Goal: Task Accomplishment & Management: Use online tool/utility

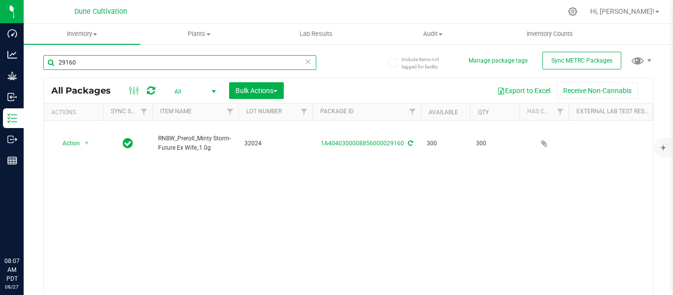
click at [132, 60] on input "29160" at bounding box center [179, 62] width 273 height 15
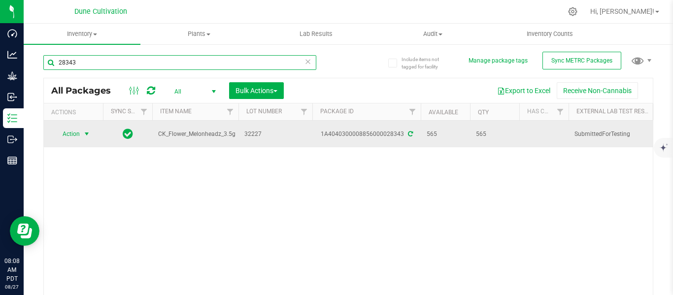
type input "28343"
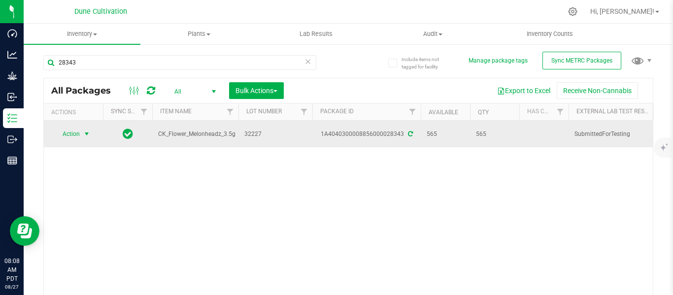
click at [87, 134] on span "select" at bounding box center [87, 134] width 8 height 8
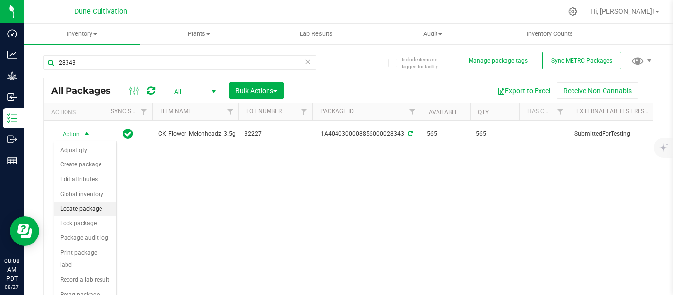
click at [79, 207] on li "Locate package" at bounding box center [85, 209] width 62 height 15
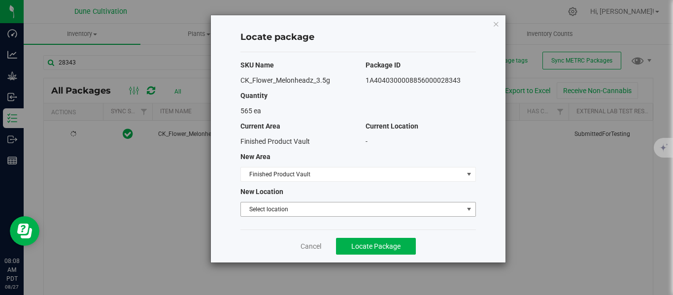
click at [258, 206] on span "Select location" at bounding box center [352, 209] width 222 height 14
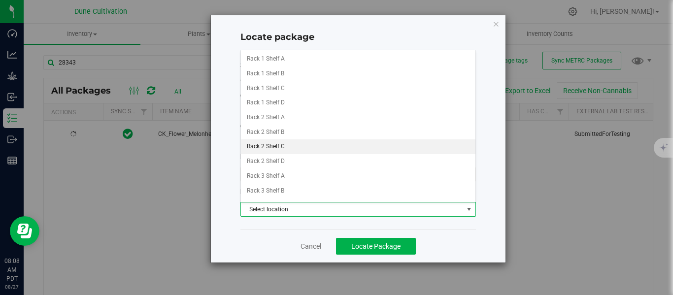
click at [269, 146] on li "Rack 2 Shelf C" at bounding box center [358, 146] width 234 height 15
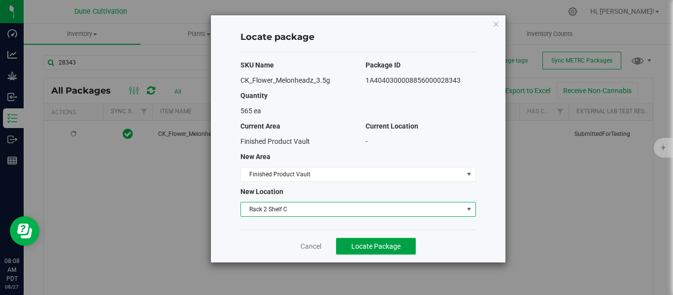
click at [391, 249] on span "Locate Package" at bounding box center [375, 246] width 49 height 8
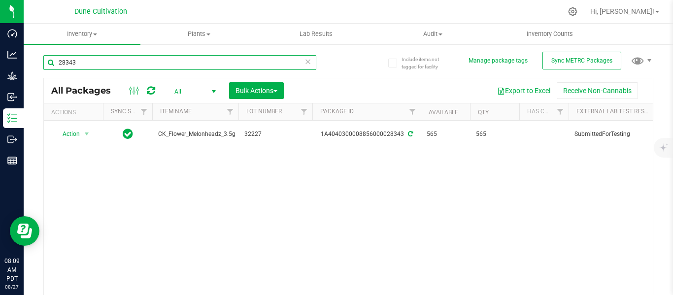
click at [106, 62] on input "28343" at bounding box center [179, 62] width 273 height 15
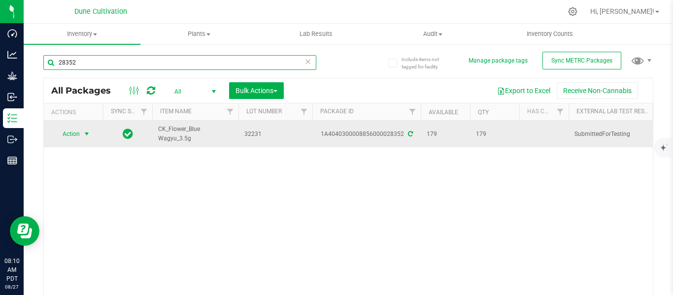
type input "28352"
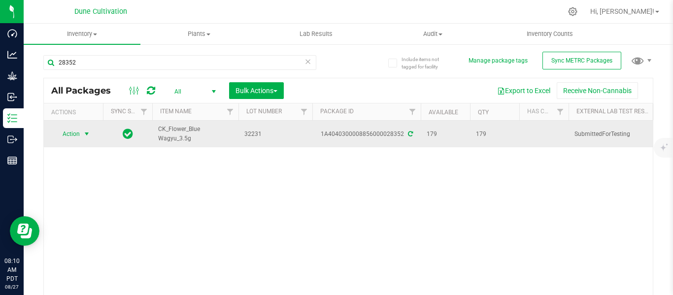
click at [88, 134] on span "select" at bounding box center [87, 134] width 8 height 8
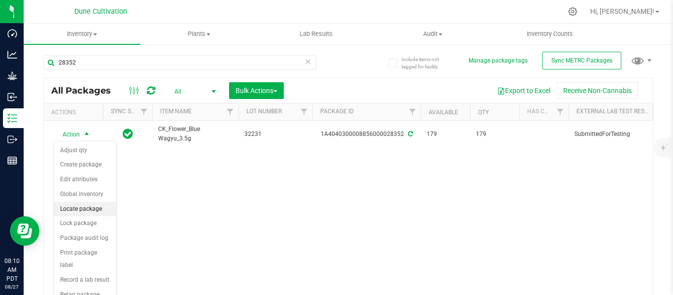
click at [78, 207] on li "Locate package" at bounding box center [85, 209] width 62 height 15
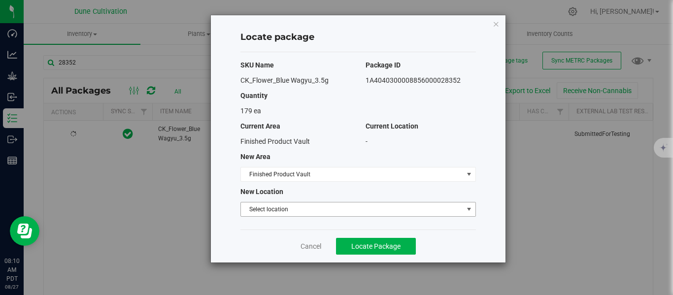
click at [288, 214] on span "Select location" at bounding box center [352, 209] width 222 height 14
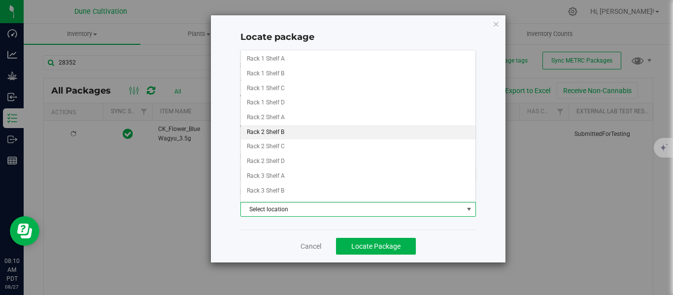
click at [279, 131] on li "Rack 2 Shelf B" at bounding box center [358, 132] width 234 height 15
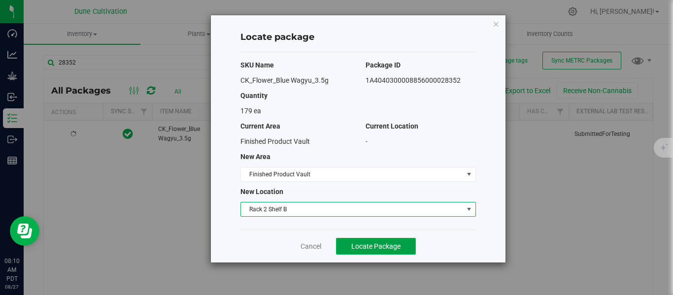
click at [391, 244] on span "Locate Package" at bounding box center [375, 246] width 49 height 8
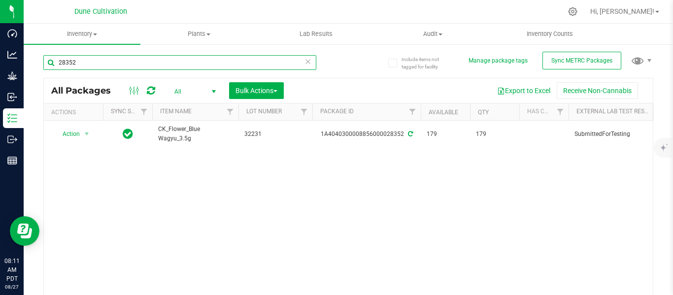
click at [166, 66] on input "28352" at bounding box center [179, 62] width 273 height 15
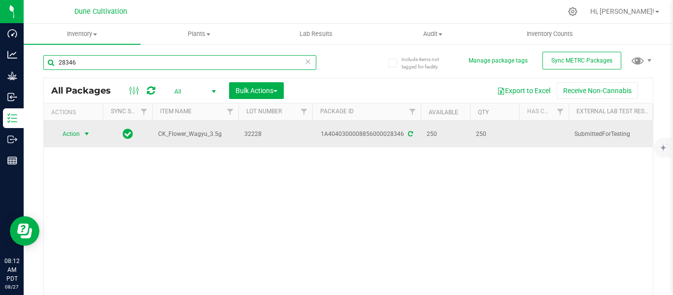
type input "28346"
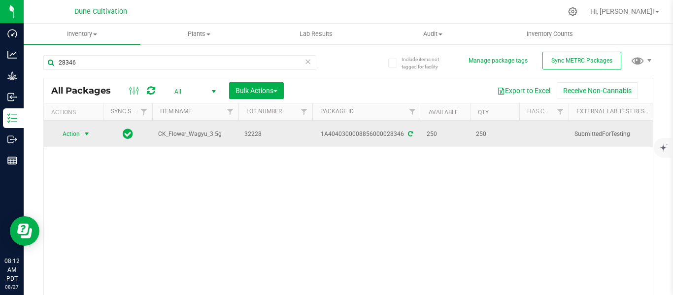
click at [86, 134] on span "select" at bounding box center [87, 134] width 8 height 8
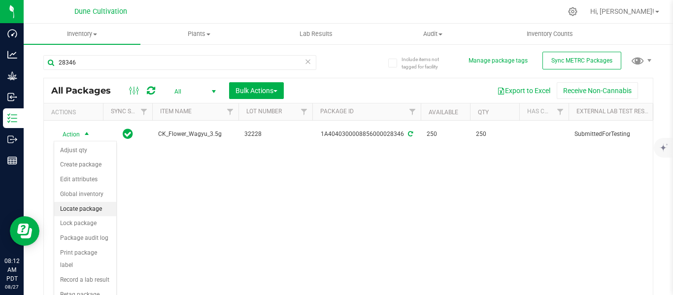
click at [87, 208] on li "Locate package" at bounding box center [85, 209] width 62 height 15
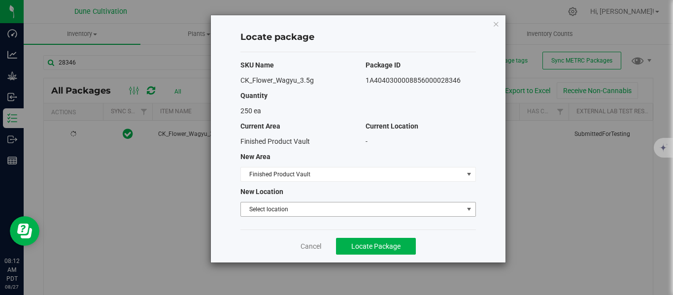
click at [277, 209] on span "Select location" at bounding box center [352, 209] width 222 height 14
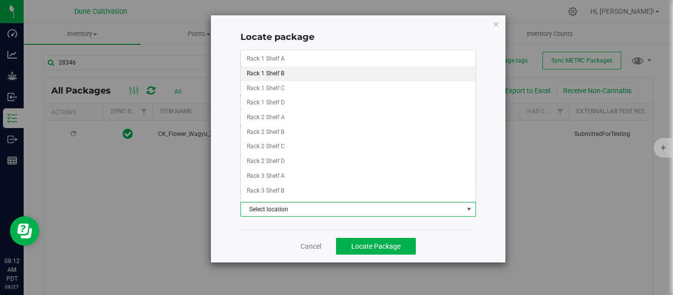
click at [264, 71] on li "Rack 1 Shelf B" at bounding box center [358, 73] width 234 height 15
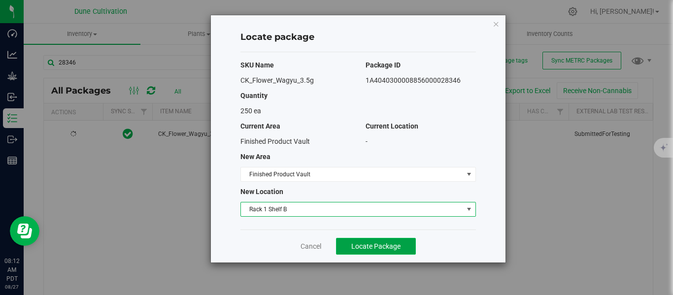
click at [374, 247] on span "Locate Package" at bounding box center [375, 246] width 49 height 8
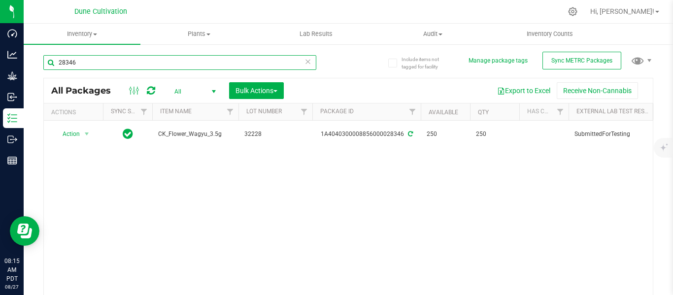
click at [156, 64] on input "28346" at bounding box center [179, 62] width 273 height 15
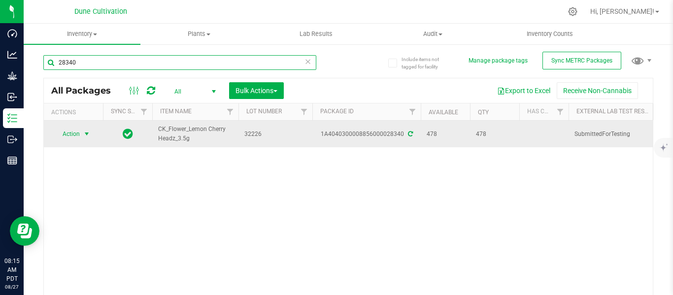
type input "28340"
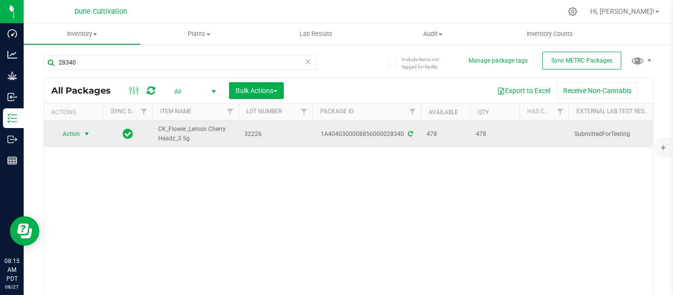
click at [87, 134] on span "select" at bounding box center [87, 134] width 8 height 8
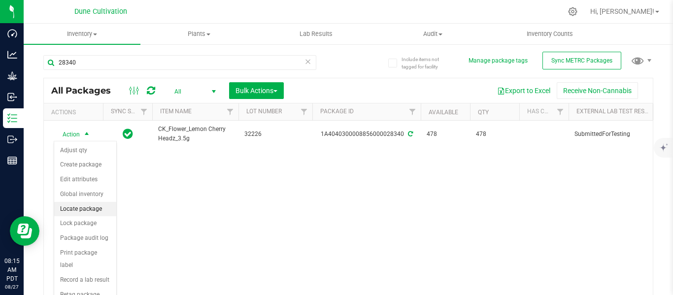
click at [76, 207] on li "Locate package" at bounding box center [85, 209] width 62 height 15
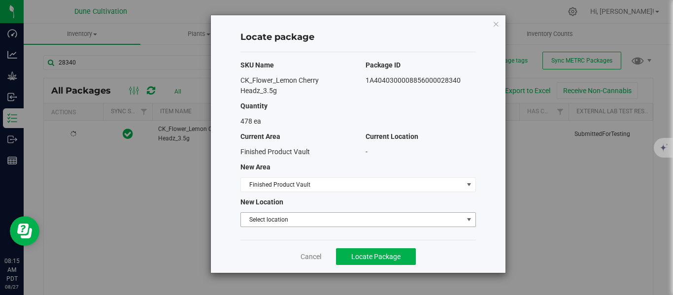
click at [259, 217] on span "Select location" at bounding box center [352, 220] width 222 height 14
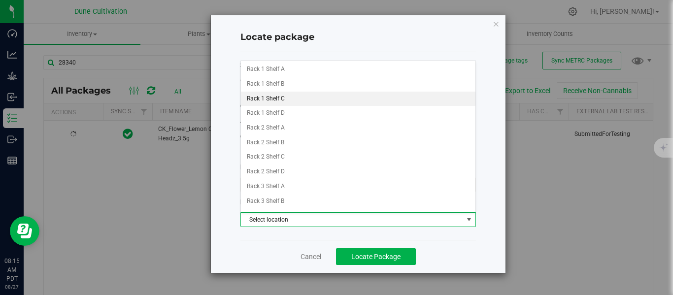
click at [268, 95] on li "Rack 1 Shelf C" at bounding box center [358, 99] width 234 height 15
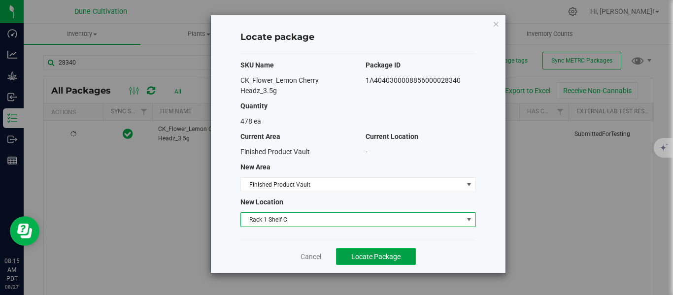
click at [372, 255] on span "Locate Package" at bounding box center [375, 257] width 49 height 8
